Goal: Information Seeking & Learning: Find specific fact

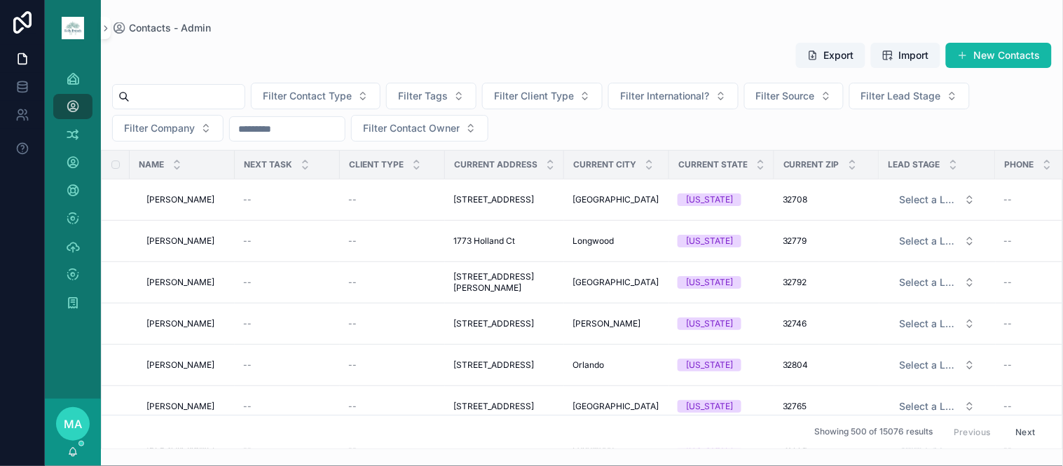
click at [149, 100] on input "scrollable content" at bounding box center [187, 97] width 115 height 20
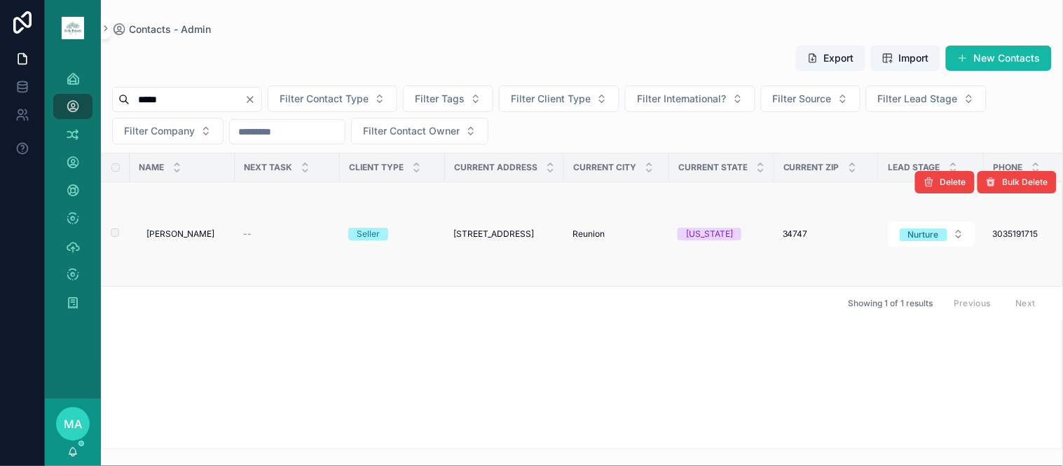
type input "*****"
click at [183, 233] on span "[PERSON_NAME]" at bounding box center [180, 233] width 68 height 11
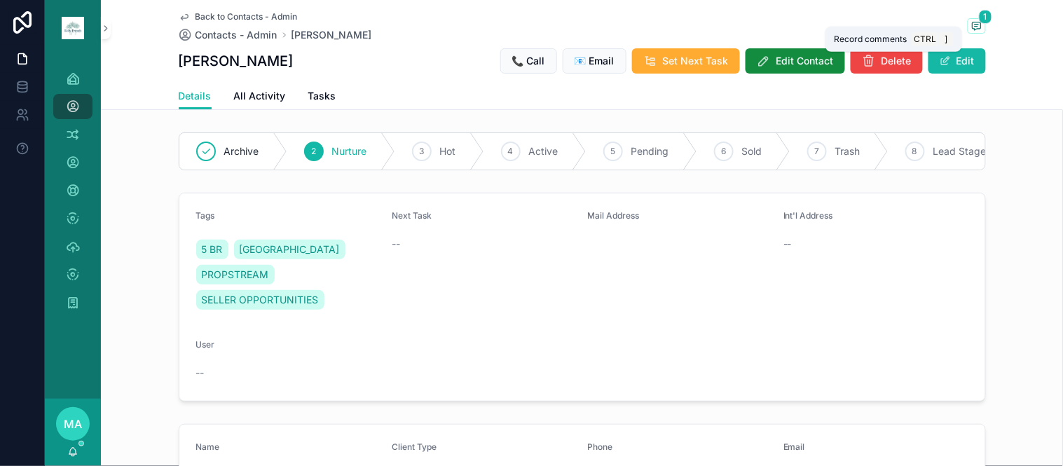
click at [973, 26] on icon "scrollable content" at bounding box center [976, 25] width 11 height 11
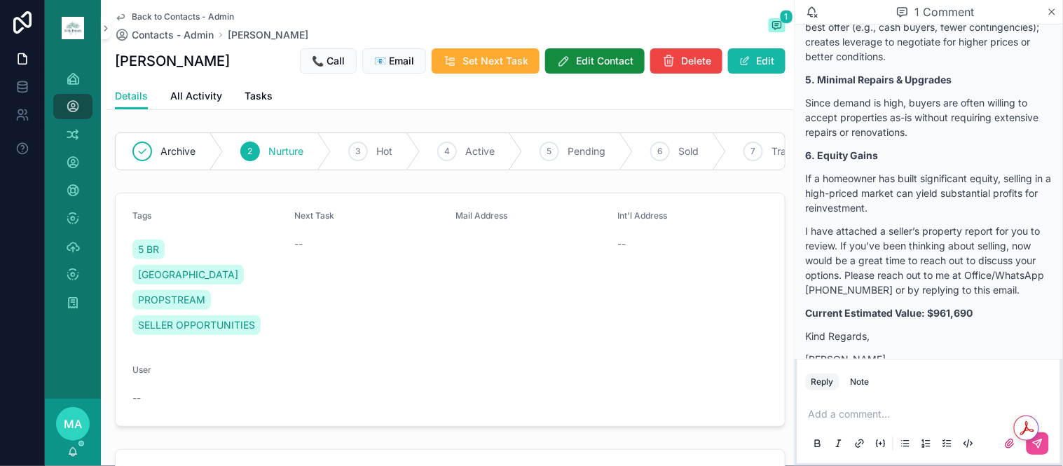
scroll to position [750, 0]
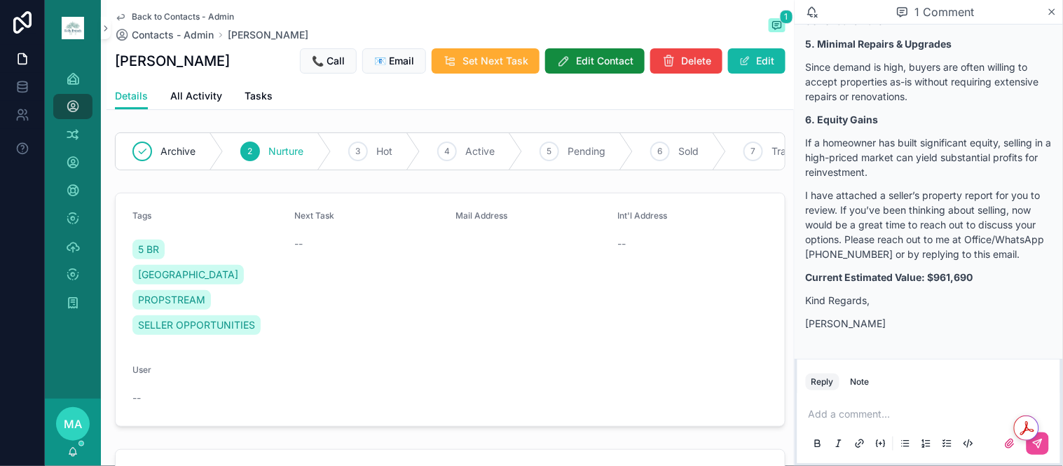
click at [167, 8] on div "Back to Contacts - Admin Contacts - Admin [PERSON_NAME] 1 [PERSON_NAME] 📞 Call …" at bounding box center [450, 41] width 671 height 83
click at [165, 15] on span "Back to Contacts - Admin" at bounding box center [183, 16] width 102 height 11
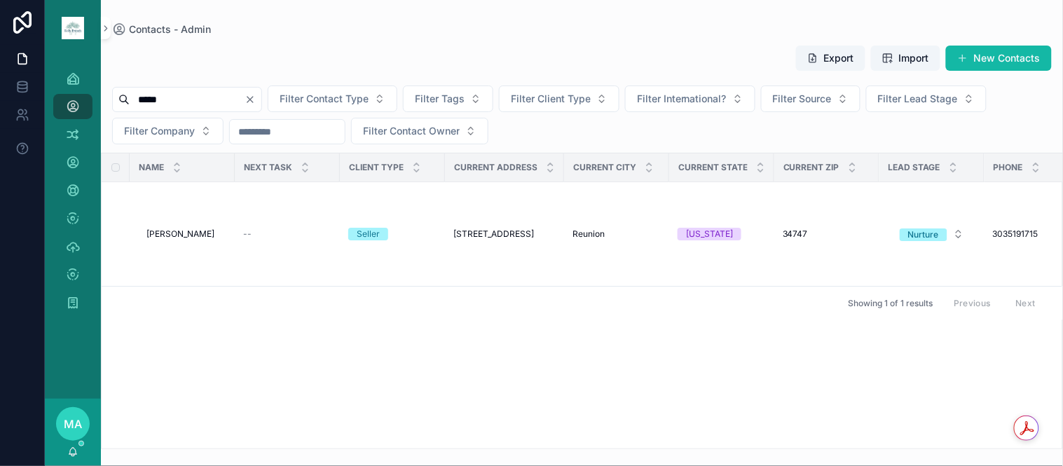
click at [256, 104] on icon "Clear" at bounding box center [250, 99] width 11 height 11
click at [239, 104] on input "scrollable content" at bounding box center [187, 100] width 115 height 20
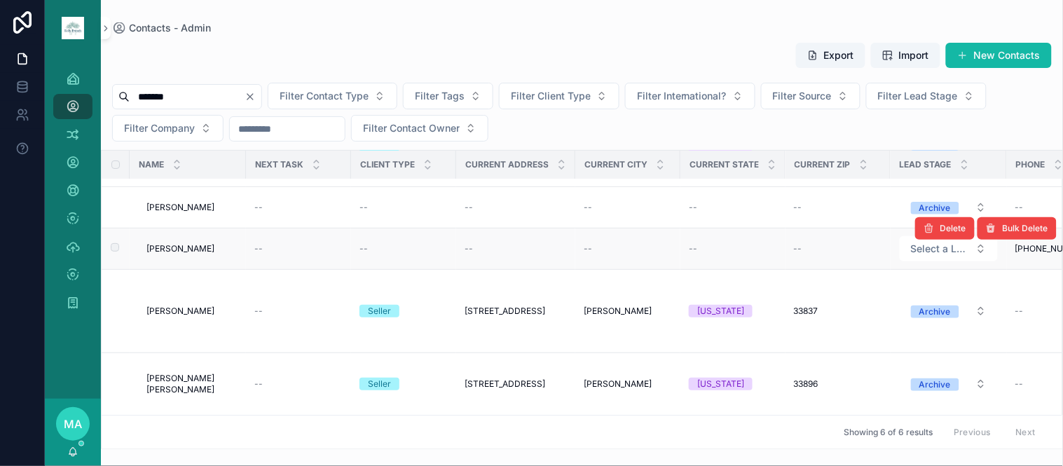
scroll to position [131, 0]
type input "*******"
